Goal: Task Accomplishment & Management: Complete application form

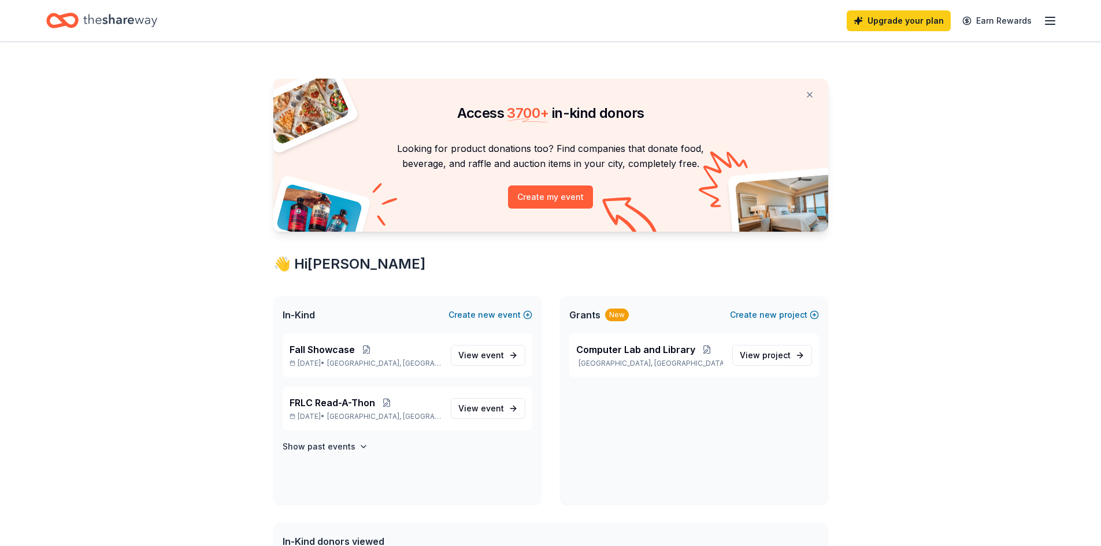
click at [139, 13] on icon "Home" at bounding box center [120, 21] width 74 height 24
click at [484, 353] on span "event" at bounding box center [492, 355] width 23 height 10
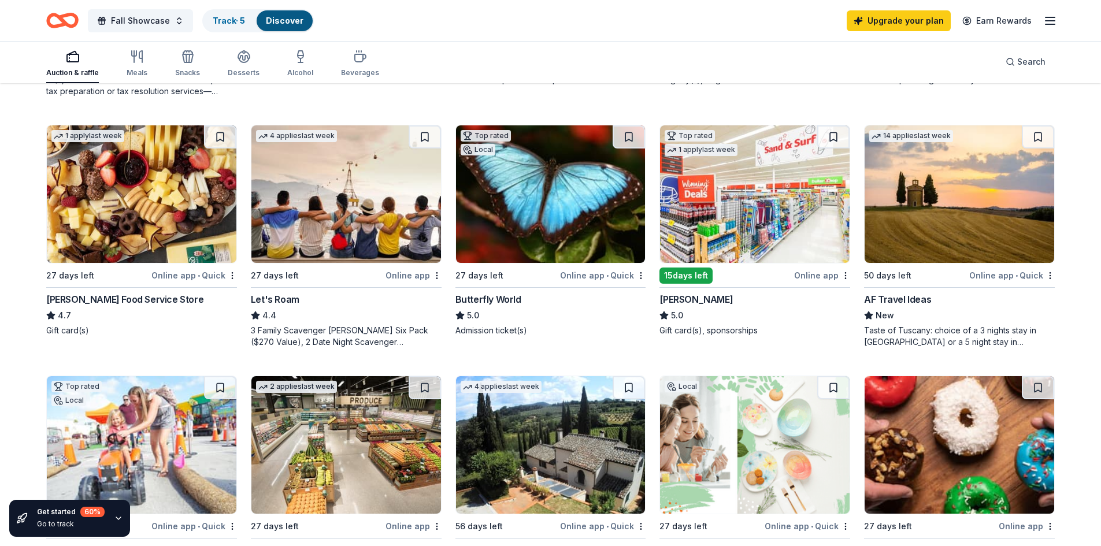
scroll to position [636, 0]
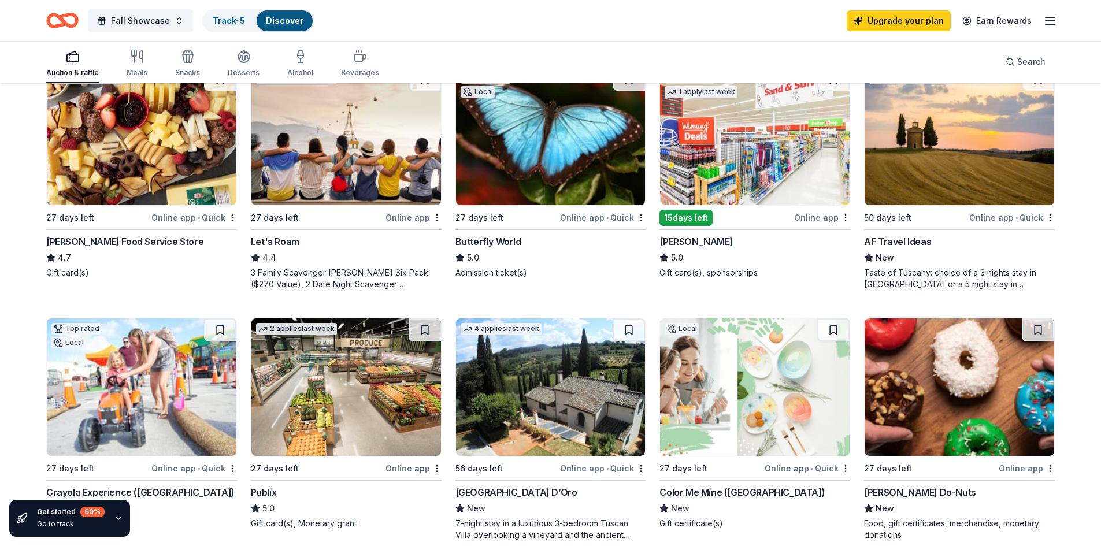
click at [370, 420] on img at bounding box center [346, 387] width 190 height 138
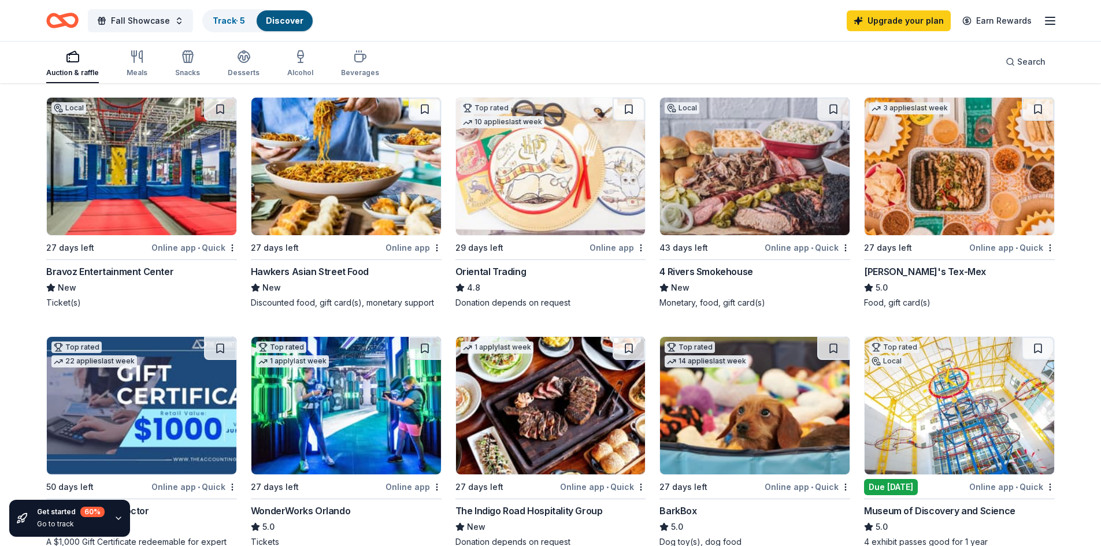
scroll to position [0, 0]
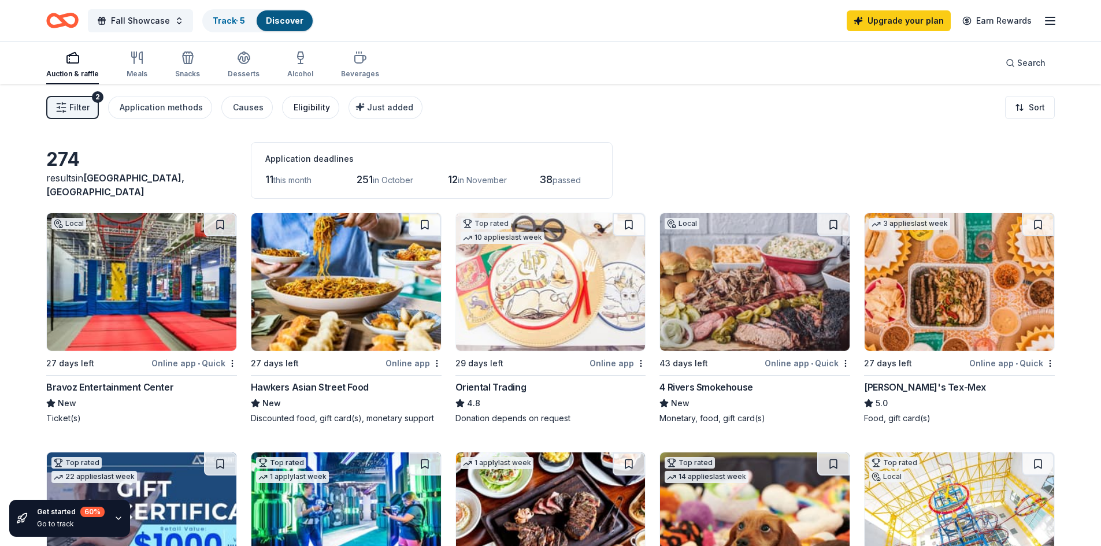
click at [310, 105] on div "Eligibility" at bounding box center [312, 108] width 36 height 14
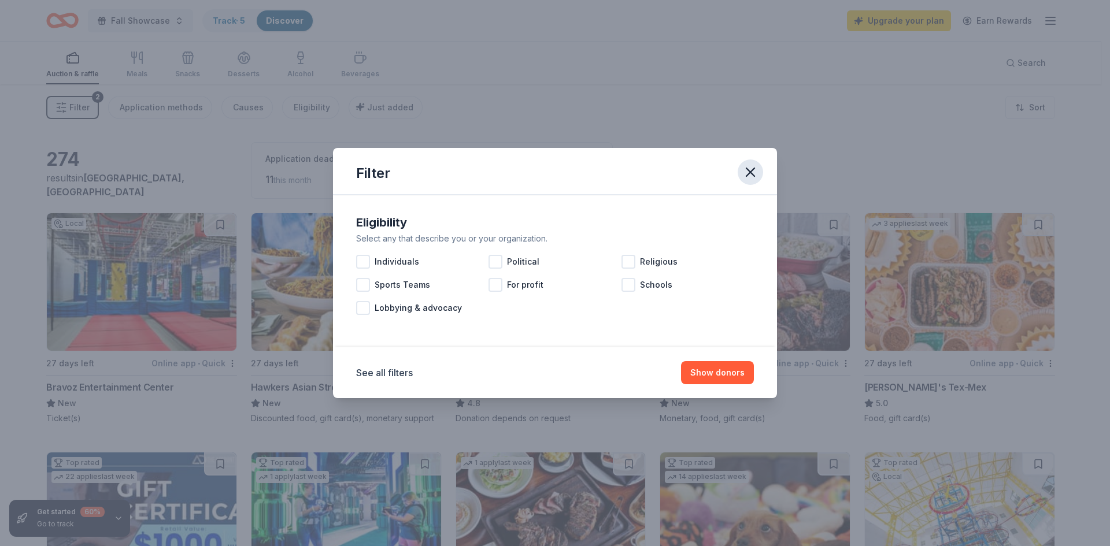
click at [754, 176] on icon "button" at bounding box center [750, 172] width 8 height 8
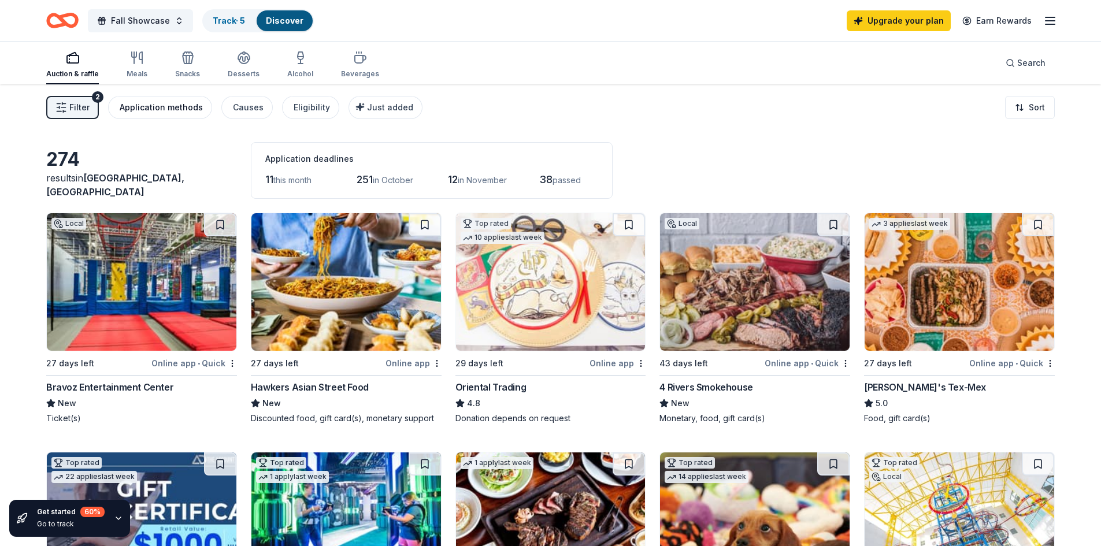
click at [175, 109] on div "Application methods" at bounding box center [161, 108] width 83 height 14
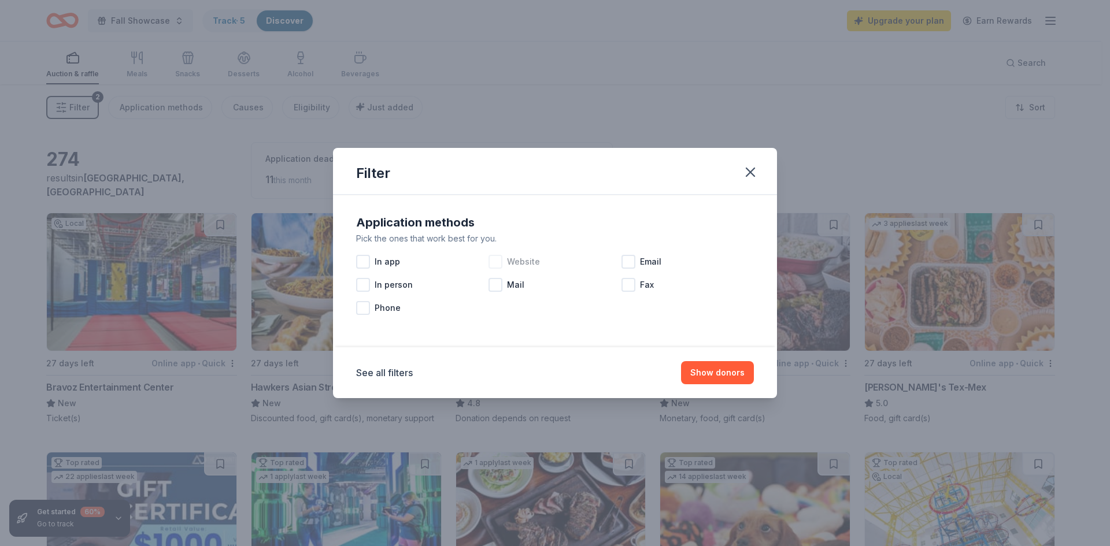
click at [498, 260] on div at bounding box center [495, 262] width 14 height 14
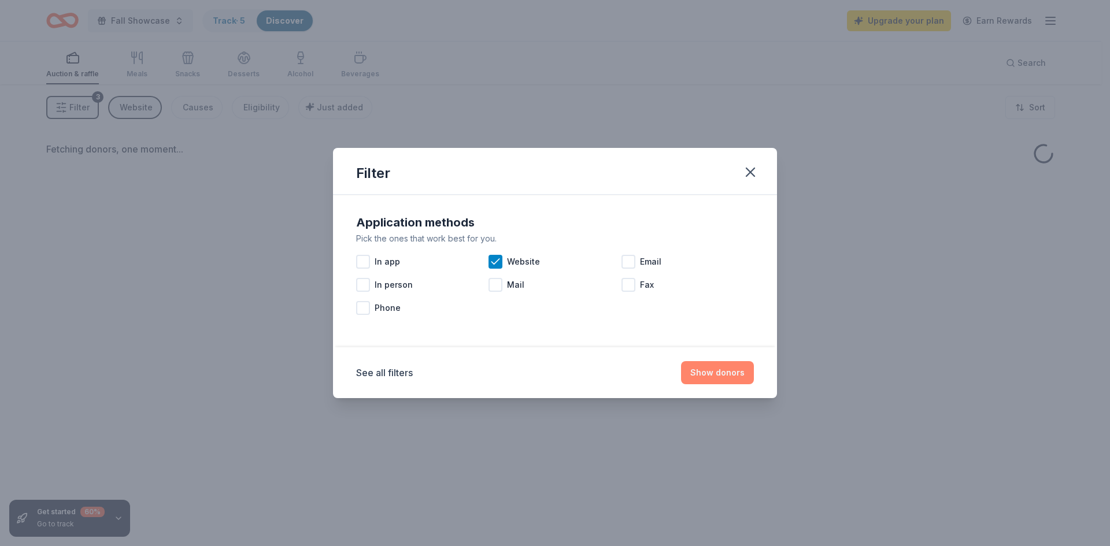
click at [716, 368] on button "Show donors" at bounding box center [717, 372] width 73 height 23
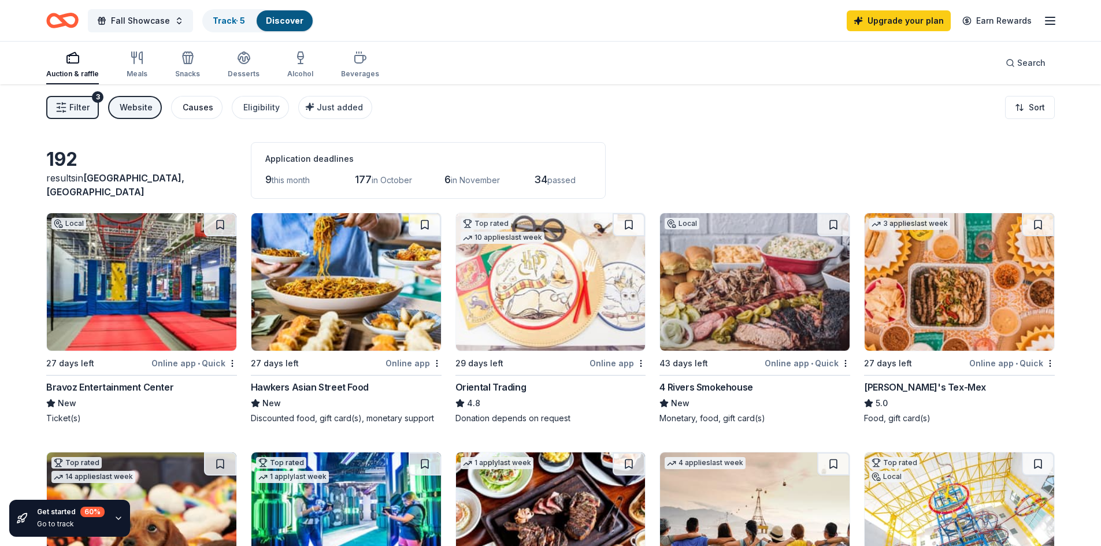
click at [205, 113] on div "Causes" at bounding box center [198, 108] width 31 height 14
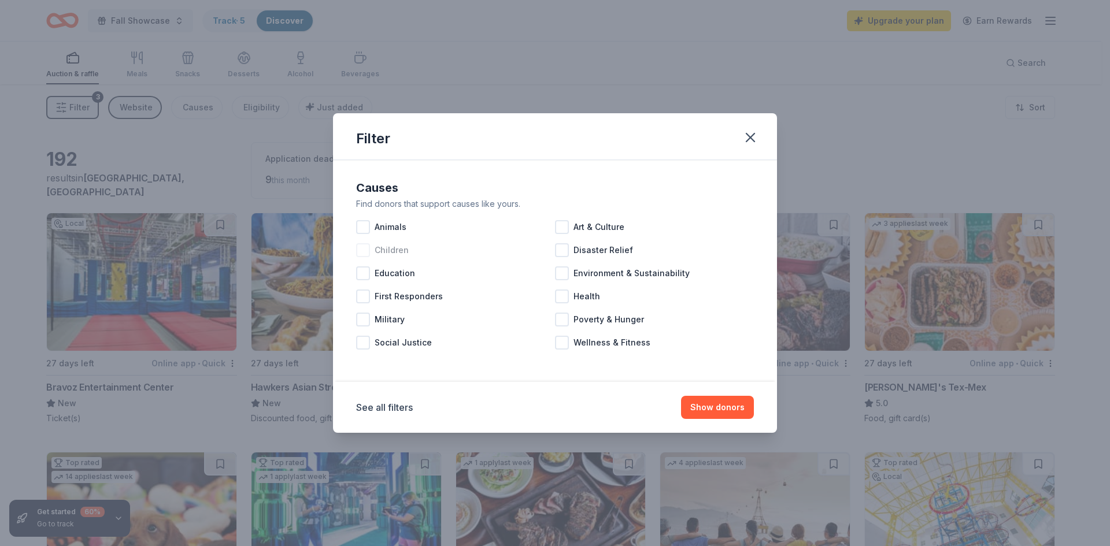
click at [366, 250] on div at bounding box center [363, 250] width 14 height 14
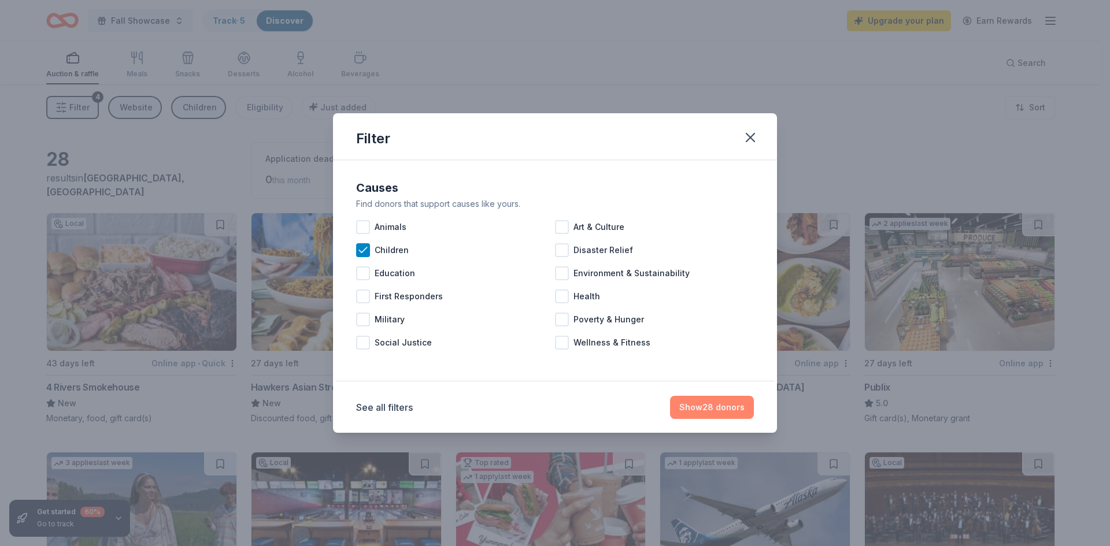
click at [710, 404] on button "Show 28 donors" at bounding box center [712, 407] width 84 height 23
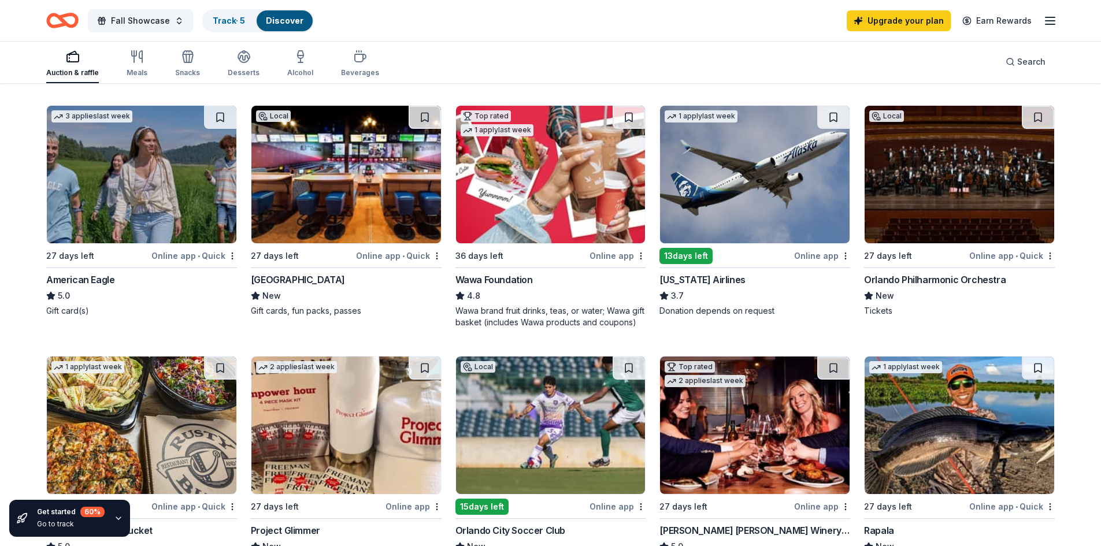
scroll to position [520, 0]
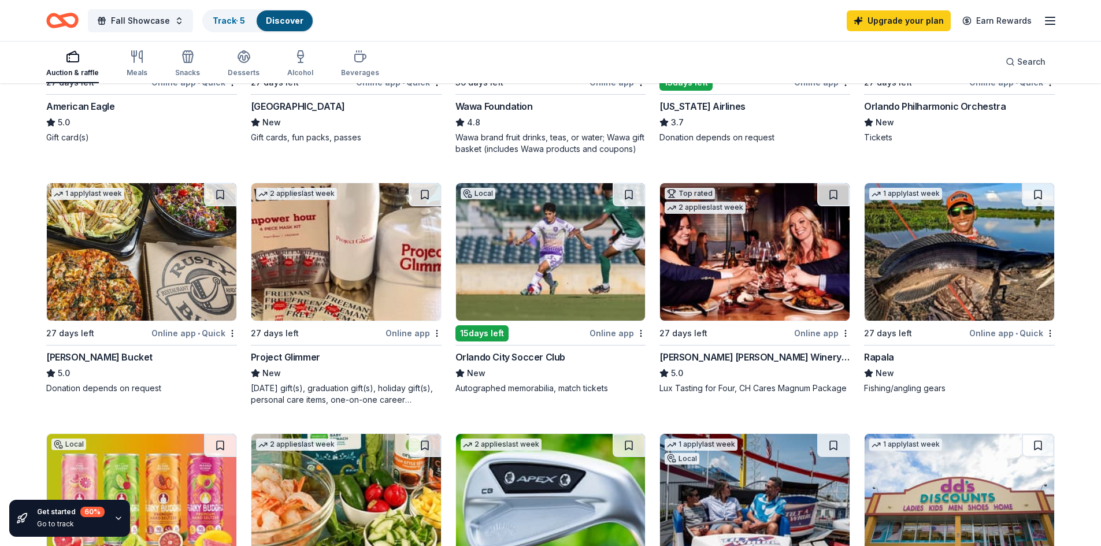
click at [757, 283] on img at bounding box center [755, 252] width 190 height 138
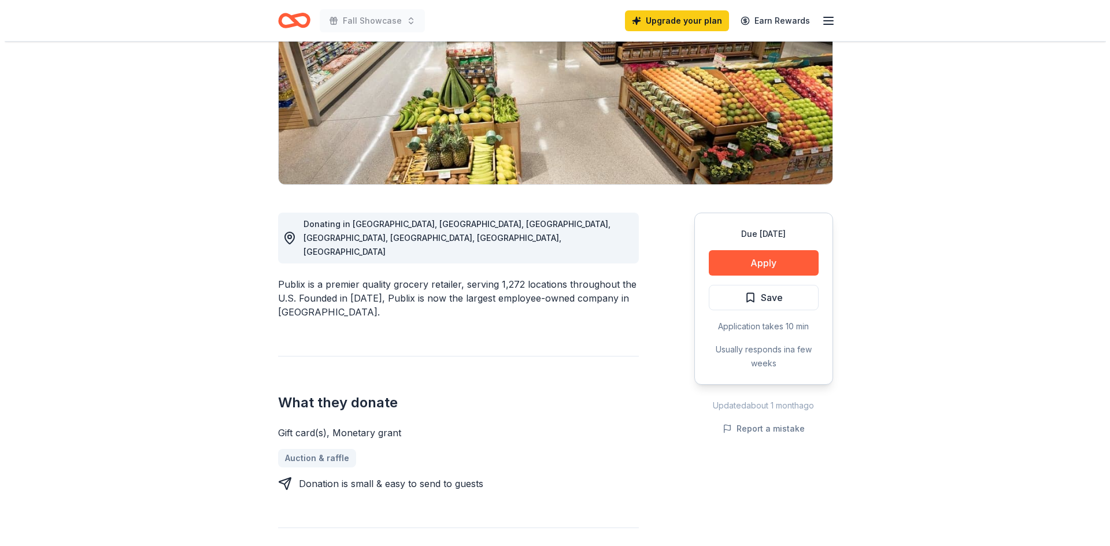
scroll to position [173, 0]
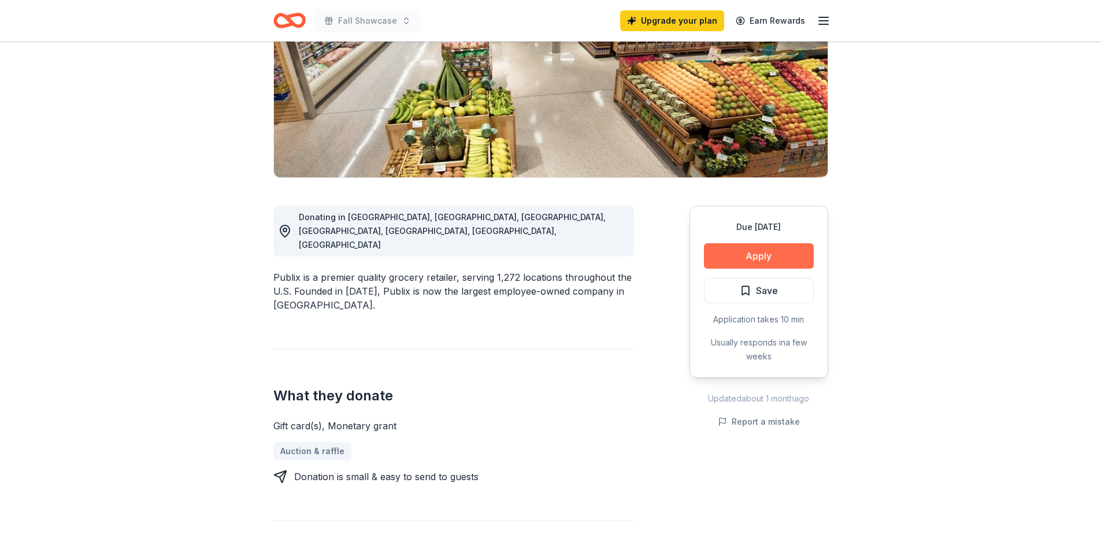
click at [732, 257] on button "Apply" at bounding box center [759, 255] width 110 height 25
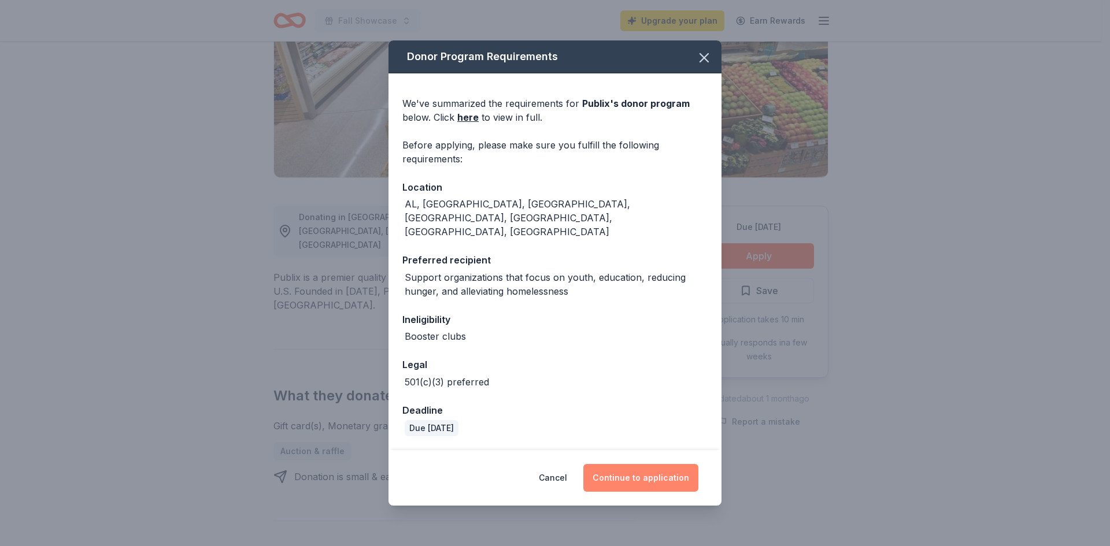
click at [642, 464] on button "Continue to application" at bounding box center [640, 478] width 115 height 28
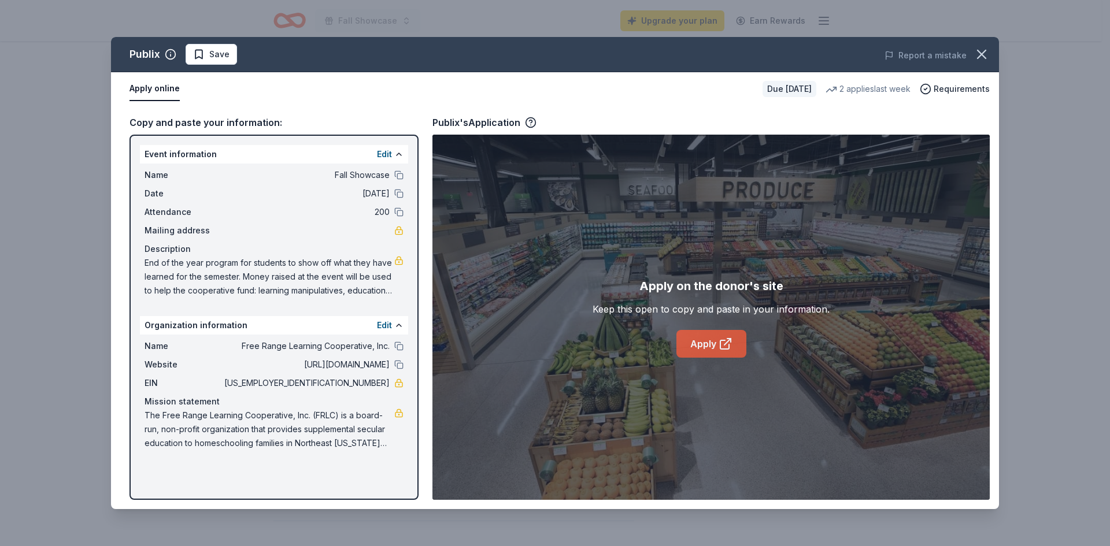
click at [720, 340] on icon at bounding box center [725, 344] width 14 height 14
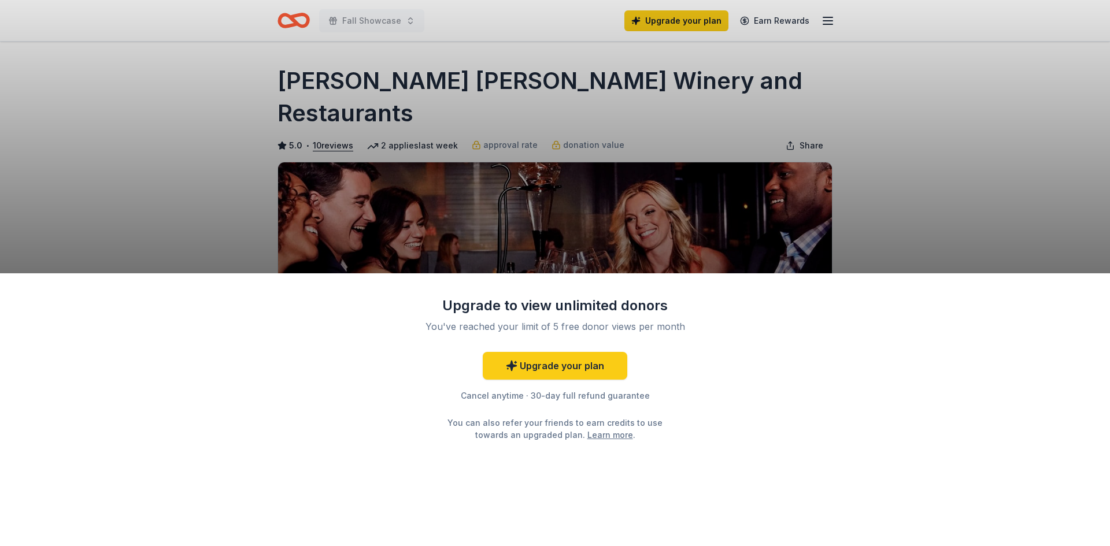
click at [901, 161] on div "Upgrade to view unlimited donors You've reached your limit of 5 free donor view…" at bounding box center [555, 273] width 1110 height 546
click at [973, 195] on div "Upgrade to view unlimited donors You've reached your limit of 5 free donor view…" at bounding box center [555, 273] width 1110 height 546
